Goal: Find specific page/section: Find specific page/section

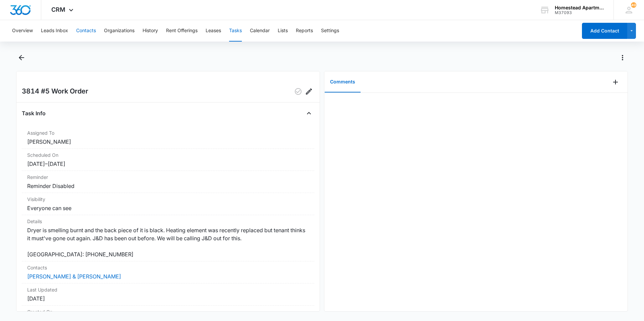
click at [88, 27] on button "Contacts" at bounding box center [86, 30] width 20 height 21
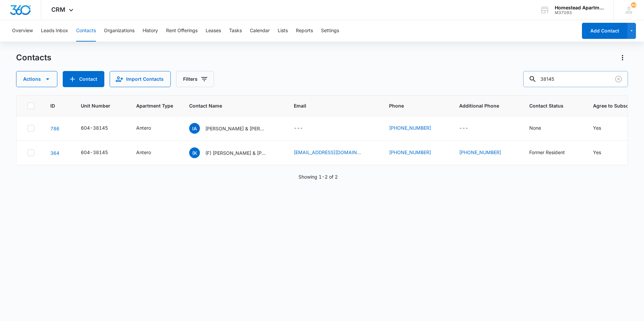
click at [556, 78] on input "38145" at bounding box center [575, 79] width 105 height 16
drag, startPoint x: 573, startPoint y: 77, endPoint x: 521, endPoint y: 81, distance: 51.5
click at [521, 81] on div "Actions Contact Import Contacts Filters 38145" at bounding box center [322, 79] width 612 height 16
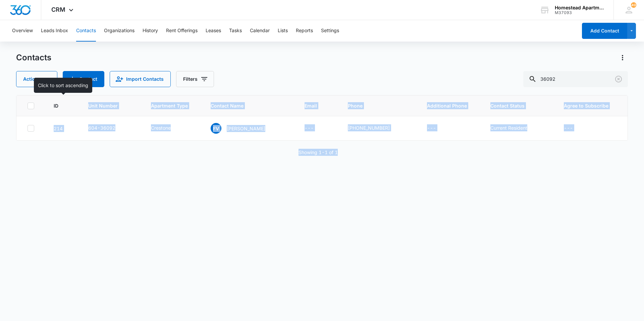
drag, startPoint x: 364, startPoint y: 152, endPoint x: 78, endPoint y: 104, distance: 289.9
click at [78, 104] on div "ID Unit Number Apartment Type Contact Name Email Phone Additional Phone Contact…" at bounding box center [322, 203] width 612 height 217
click at [207, 225] on div "ID Unit Number Apartment Type Contact Name Email Phone Additional Phone Contact…" at bounding box center [322, 203] width 612 height 217
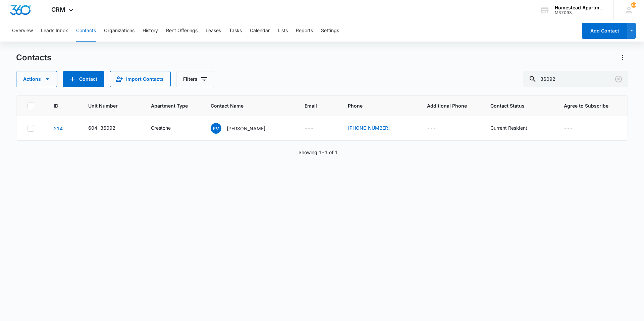
click at [213, 86] on div "Actions Contact Import Contacts Filters 36092" at bounding box center [322, 79] width 612 height 16
click at [305, 62] on div "Contacts" at bounding box center [322, 57] width 612 height 11
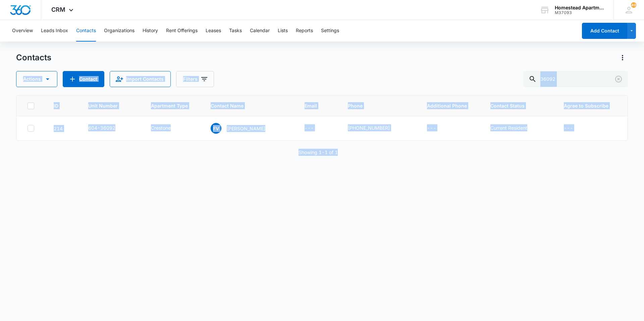
drag, startPoint x: 417, startPoint y: 176, endPoint x: 74, endPoint y: 52, distance: 364.0
click at [74, 52] on div "Overview Leads Inbox Contacts Organizations History Rent Offerings Leases Tasks…" at bounding box center [322, 170] width 644 height 301
click at [185, 204] on div "ID Unit Number Apartment Type Contact Name Email Phone Additional Phone Contact…" at bounding box center [322, 203] width 612 height 217
drag, startPoint x: 376, startPoint y: 162, endPoint x: 191, endPoint y: 72, distance: 206.5
click at [191, 72] on div "Contacts Actions Contact Import Contacts Filters 36092 ID Unit Number Apartment…" at bounding box center [322, 186] width 612 height 268
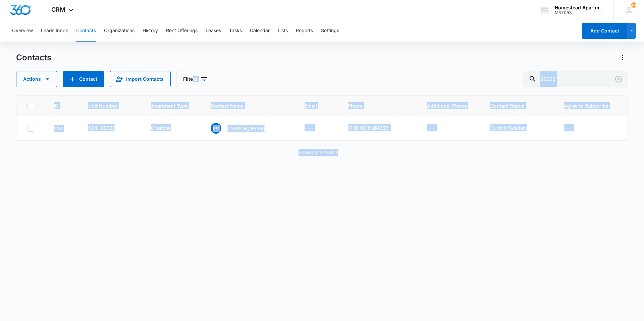
drag, startPoint x: 191, startPoint y: 72, endPoint x: 258, endPoint y: 215, distance: 158.3
click at [258, 215] on div "ID Unit Number Apartment Type Contact Name Email Phone Additional Phone Contact…" at bounding box center [322, 203] width 612 height 217
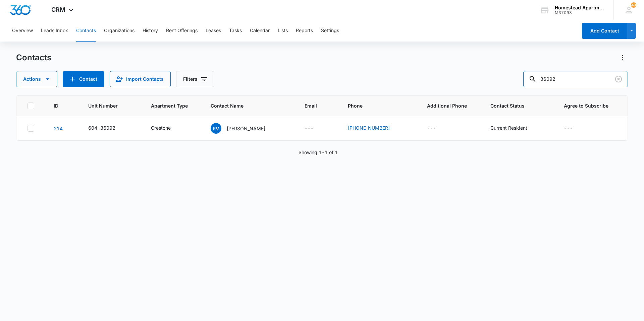
click at [468, 69] on div "Contacts Actions Contact Import Contacts Filters 36092" at bounding box center [322, 69] width 612 height 35
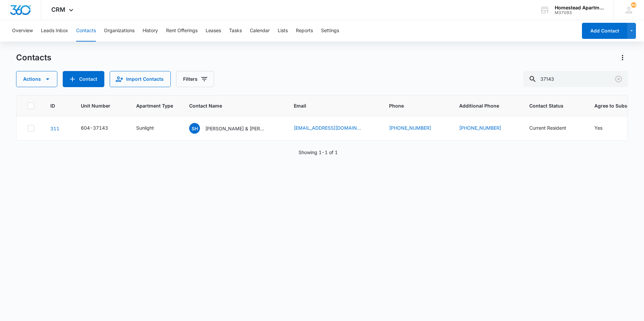
click at [226, 214] on div "ID Unit Number Apartment Type Contact Name Email Phone Additional Phone Contact…" at bounding box center [322, 203] width 612 height 217
click at [563, 80] on input "37143" at bounding box center [575, 79] width 105 height 16
type input "35435"
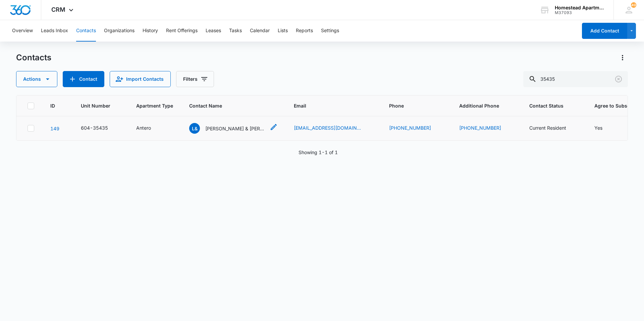
click at [226, 130] on p "[PERSON_NAME] & [PERSON_NAME]" at bounding box center [235, 128] width 60 height 7
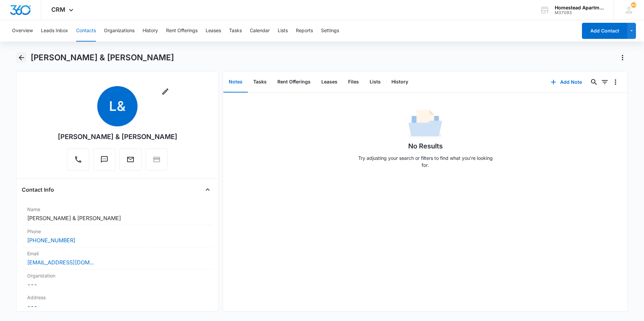
click at [23, 61] on icon "Back" at bounding box center [21, 58] width 8 height 8
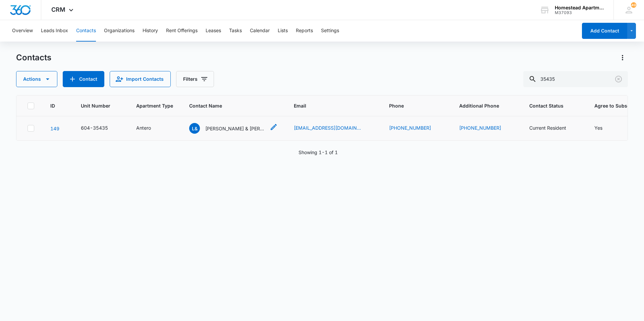
click at [235, 132] on p "[PERSON_NAME] & [PERSON_NAME]" at bounding box center [235, 128] width 60 height 7
